Goal: Information Seeking & Learning: Understand process/instructions

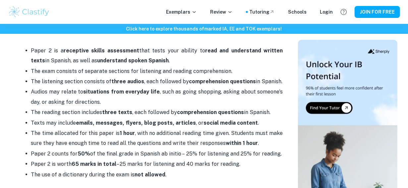
scroll to position [299, 0]
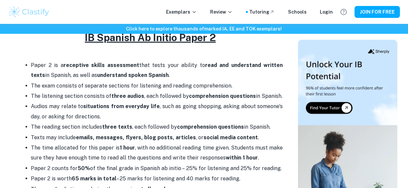
click at [49, 101] on li "Audios may relate to situations from everyday life , such as going shopping, as…" at bounding box center [157, 111] width 252 height 21
click at [37, 81] on p "The exam consists of separate sections for listening and reading comprehension." at bounding box center [157, 86] width 252 height 10
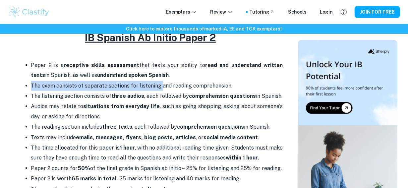
drag, startPoint x: 37, startPoint y: 74, endPoint x: 158, endPoint y: 73, distance: 121.1
click at [158, 81] on p "The exam consists of separate sections for listening and reading comprehension." at bounding box center [157, 86] width 252 height 10
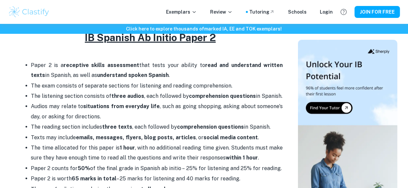
click at [220, 81] on p "The exam consists of separate sections for listening and reading comprehension." at bounding box center [157, 86] width 252 height 10
drag, startPoint x: 61, startPoint y: 78, endPoint x: 236, endPoint y: 81, distance: 174.6
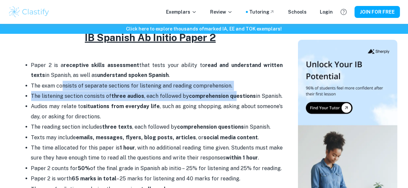
click at [236, 81] on ul "Paper 2 is a receptive skills assessment that tests your ability to read and un…" at bounding box center [150, 127] width 265 height 134
drag, startPoint x: 118, startPoint y: 127, endPoint x: 128, endPoint y: 129, distance: 9.9
click at [119, 134] on strong "emails, messages, flyers, blog posts, articles" at bounding box center [136, 137] width 120 height 6
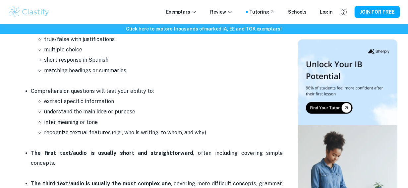
scroll to position [597, 0]
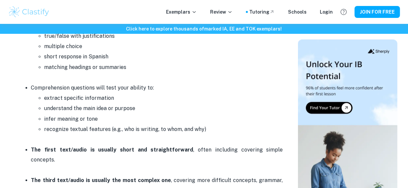
drag, startPoint x: 77, startPoint y: 143, endPoint x: 257, endPoint y: 144, distance: 180.8
click at [256, 145] on p "The first text/audio is usually short and straightforward , often including cov…" at bounding box center [157, 155] width 252 height 20
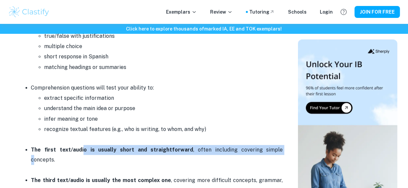
click at [179, 125] on p "recognize textual features (e.g., who is writing, to whom, and why)" at bounding box center [163, 130] width 239 height 10
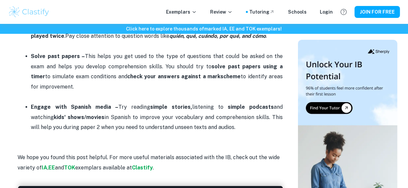
scroll to position [1261, 0]
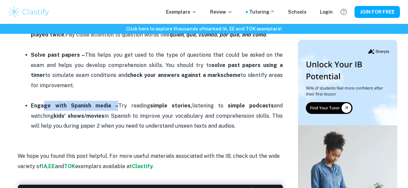
drag, startPoint x: 44, startPoint y: 93, endPoint x: 107, endPoint y: 89, distance: 62.5
click at [107, 101] on p "Engage with Spanish media – Try reading simple stories, listening to simple pod…" at bounding box center [157, 116] width 252 height 30
click at [134, 101] on p "Engage with Spanish media – Try reading simple stories, listening to simple pod…" at bounding box center [157, 116] width 252 height 30
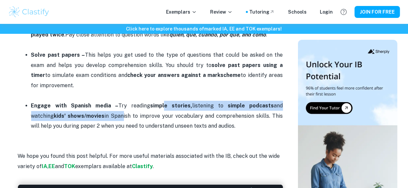
drag, startPoint x: 97, startPoint y: 96, endPoint x: 170, endPoint y: 94, distance: 73.0
click at [162, 101] on p "Engage with Spanish media – Try reading simple stories, listening to simple pod…" at bounding box center [157, 116] width 252 height 30
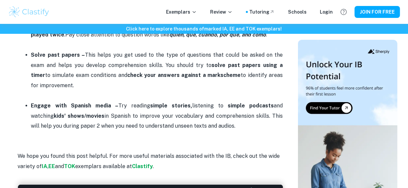
click at [141, 105] on p "Engage with Spanish media – Try reading simple stories, listening to simple pod…" at bounding box center [157, 116] width 252 height 30
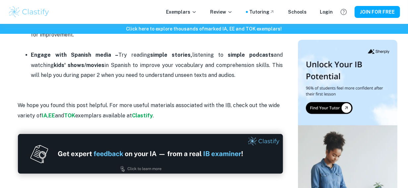
scroll to position [1259, 0]
